Goal: Task Accomplishment & Management: Manage account settings

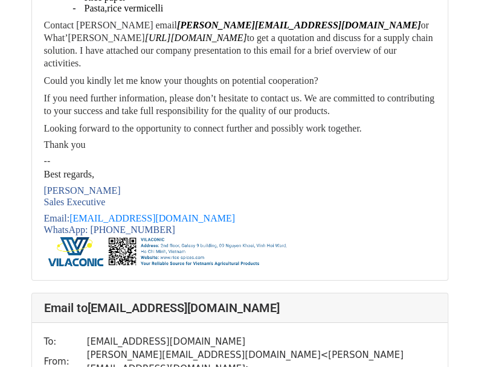
scroll to position [1087, 0]
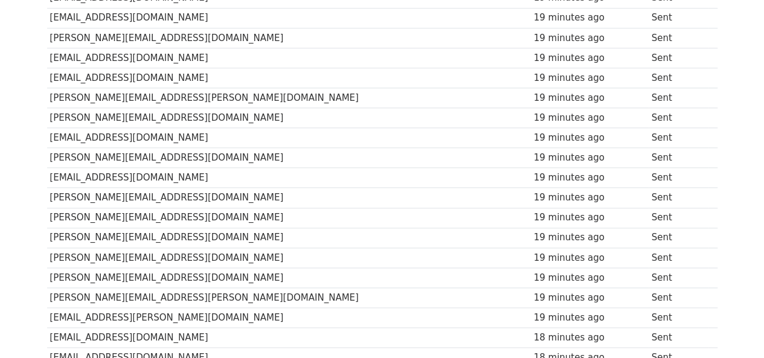
scroll to position [845, 0]
